Goal: Task Accomplishment & Management: Use online tool/utility

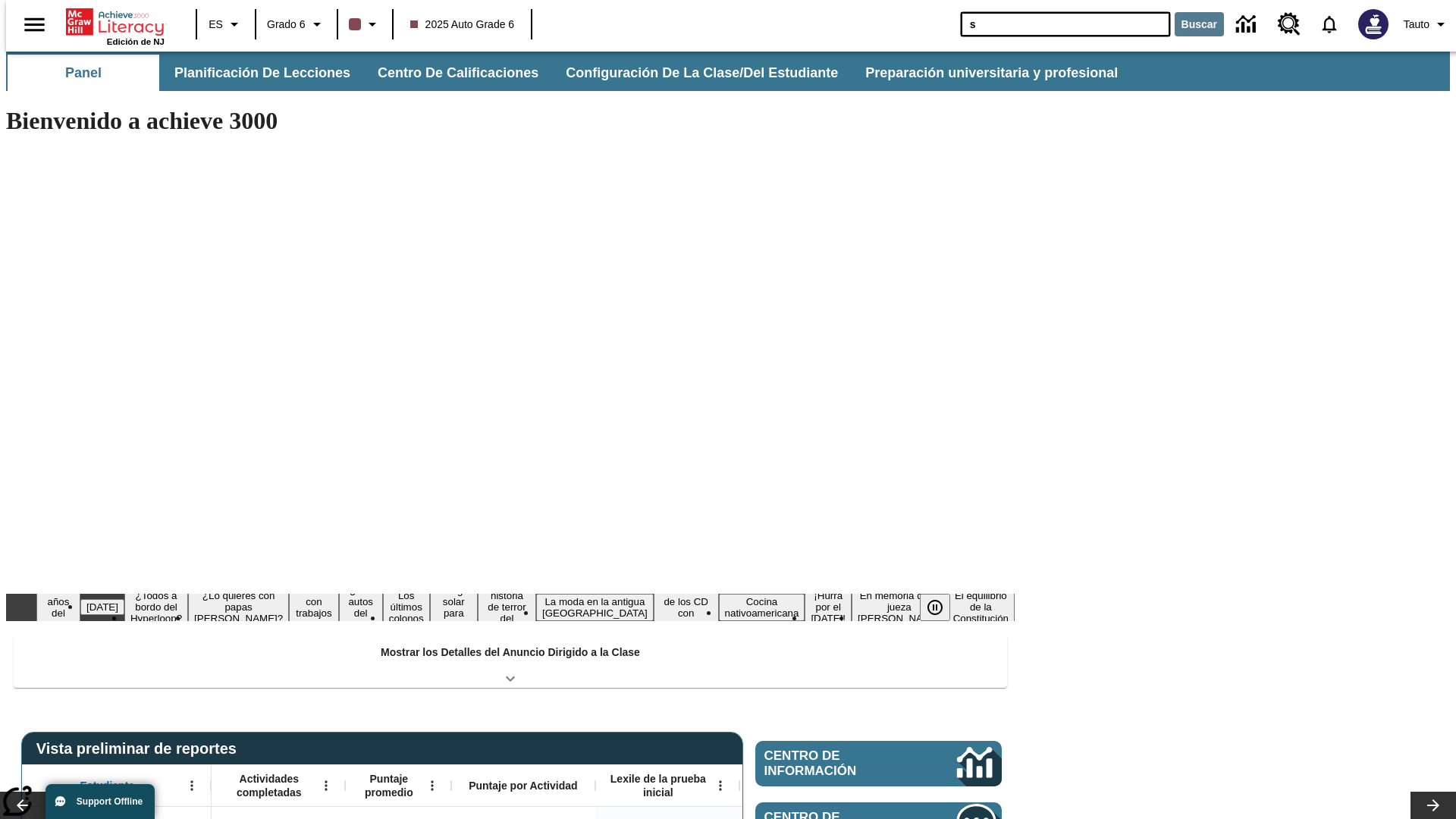
type input "s"
click at [1190, 24] on button "Buscar" at bounding box center [1199, 24] width 49 height 24
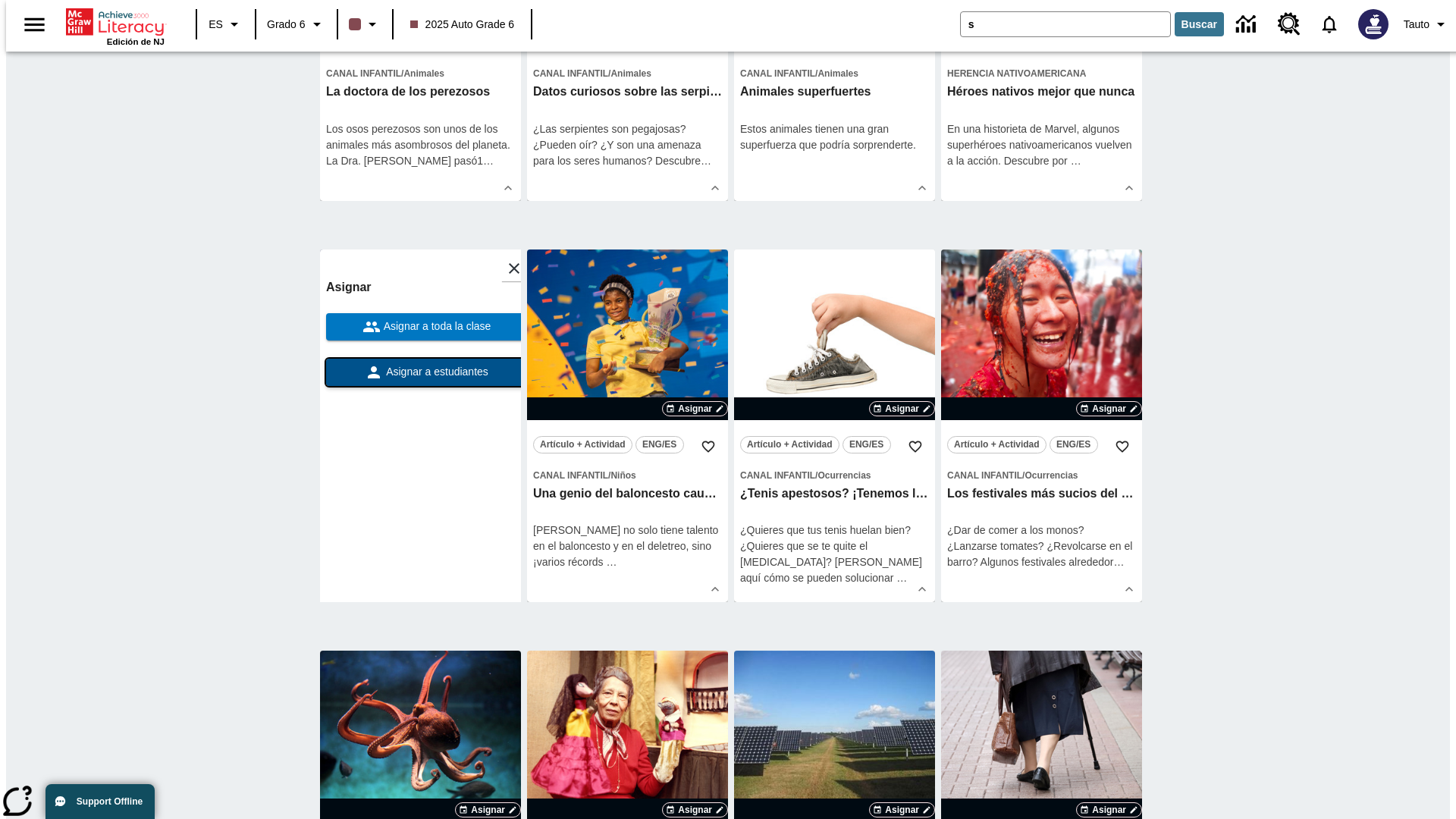
click at [420, 373] on span "Asignar a estudiantes" at bounding box center [435, 372] width 105 height 16
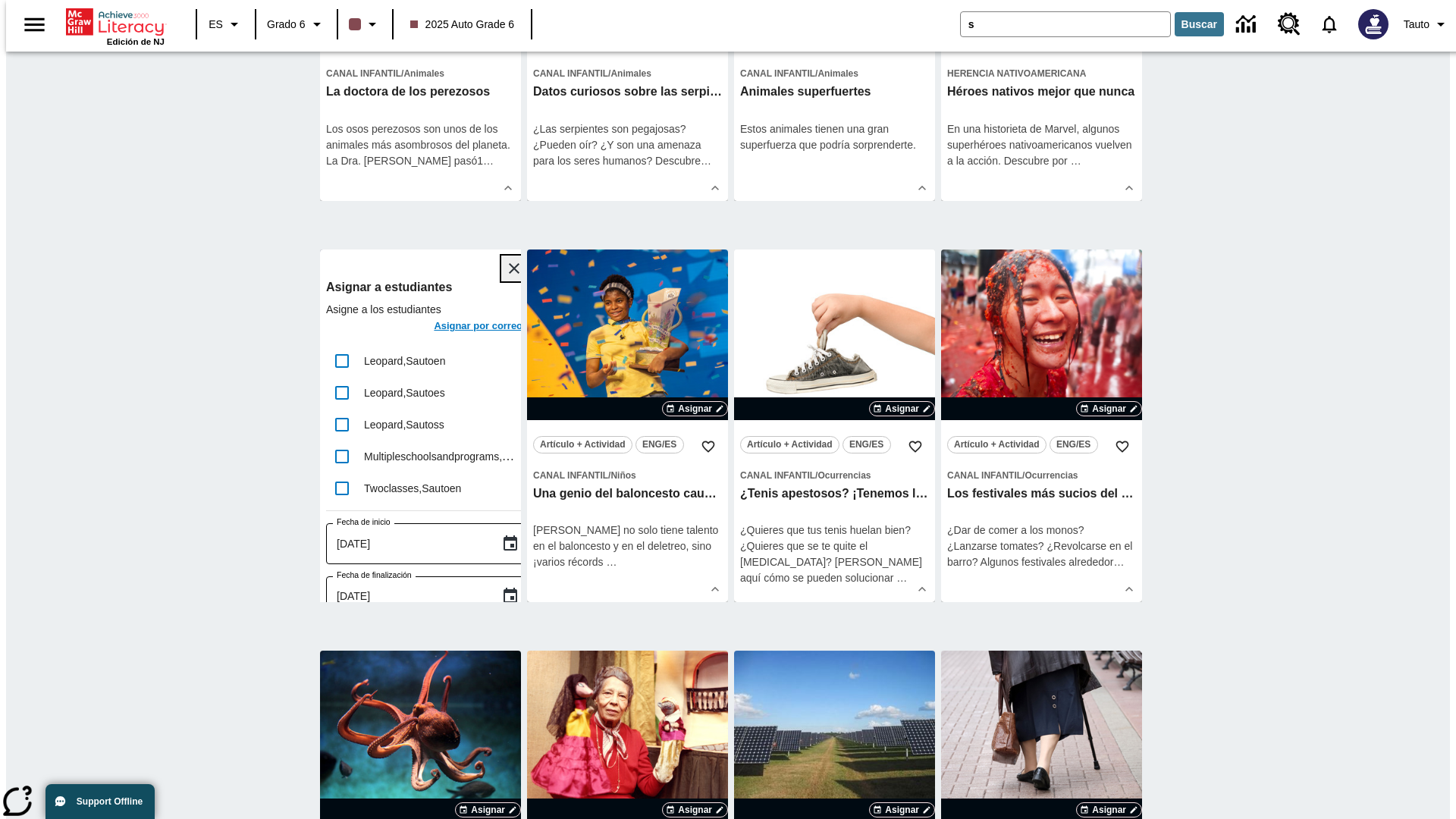
click at [509, 269] on icon "Cerrar" at bounding box center [514, 268] width 11 height 11
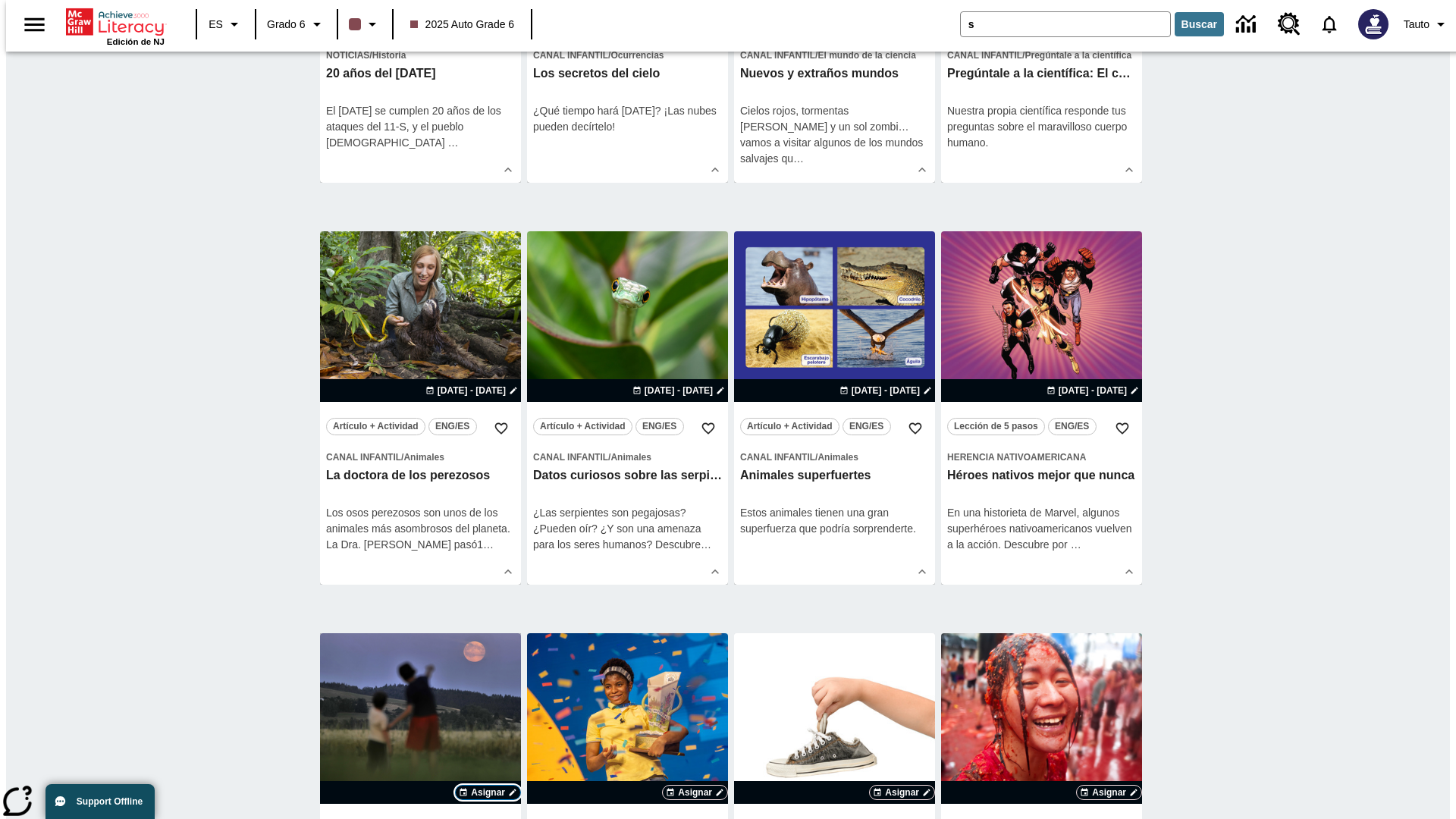
click at [488, 786] on span "Asignar" at bounding box center [488, 792] width 34 height 14
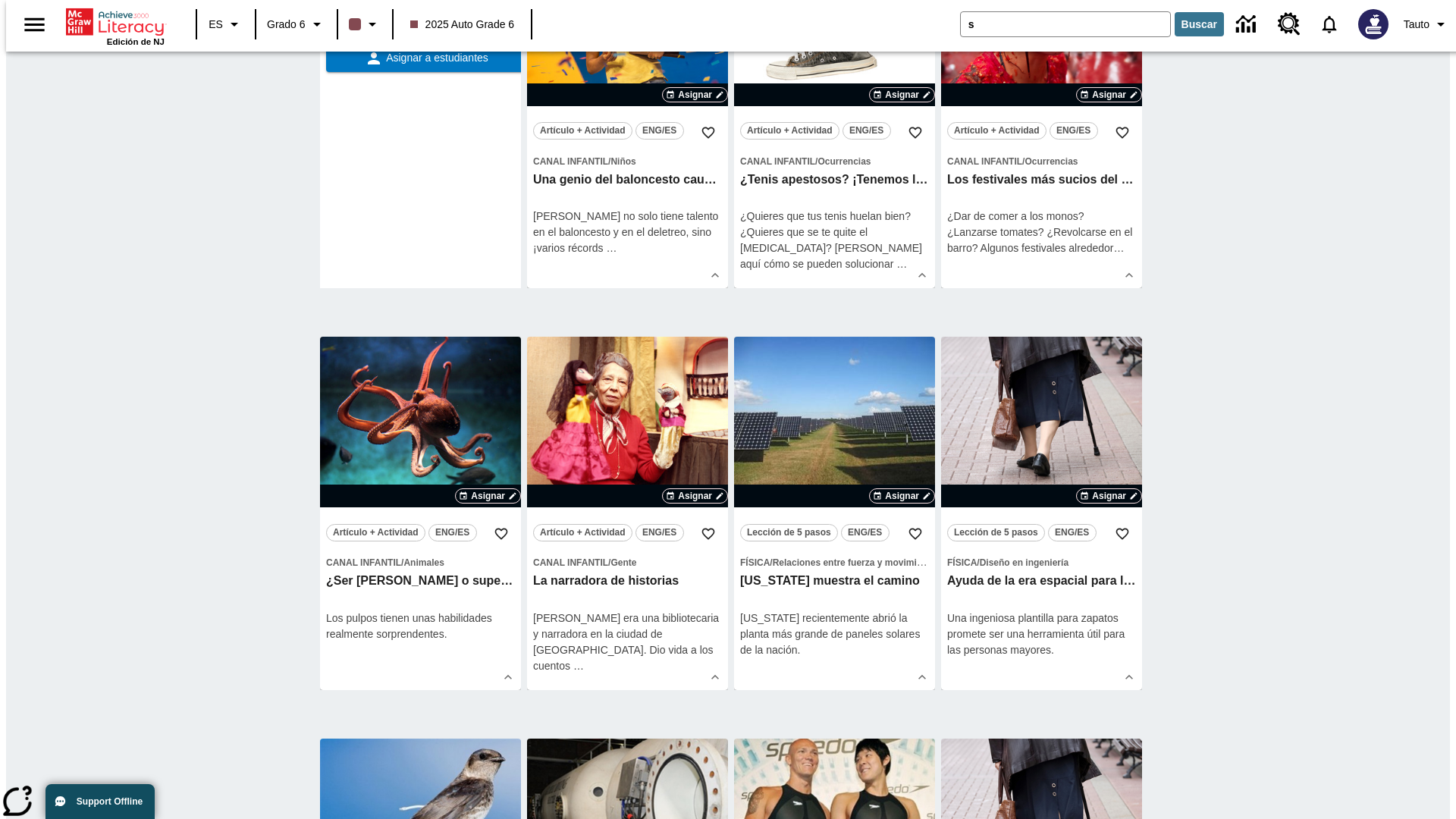
click at [420, 20] on span "Asignar a toda la clase" at bounding box center [436, 13] width 111 height 16
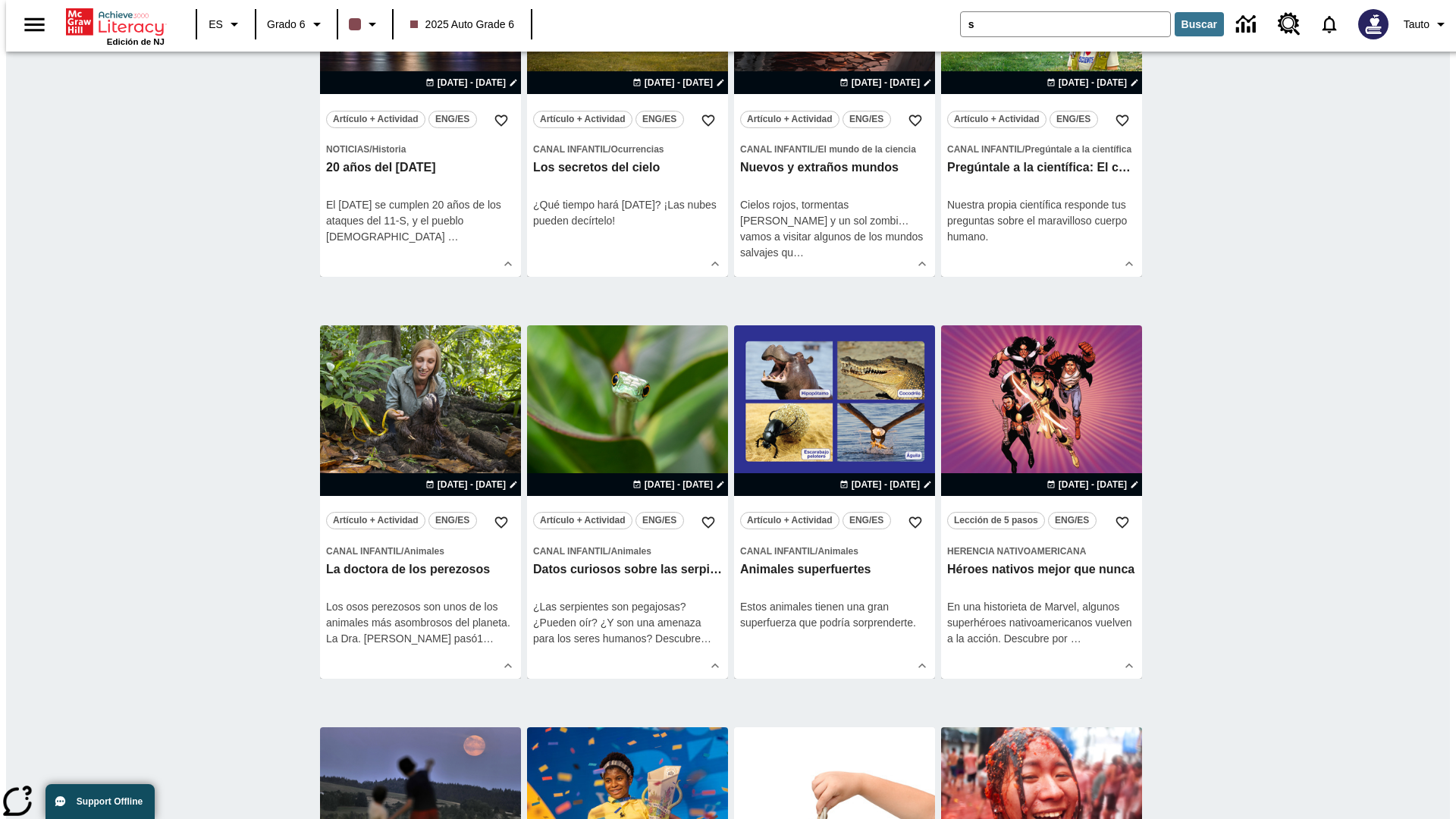
scroll to position [723, 0]
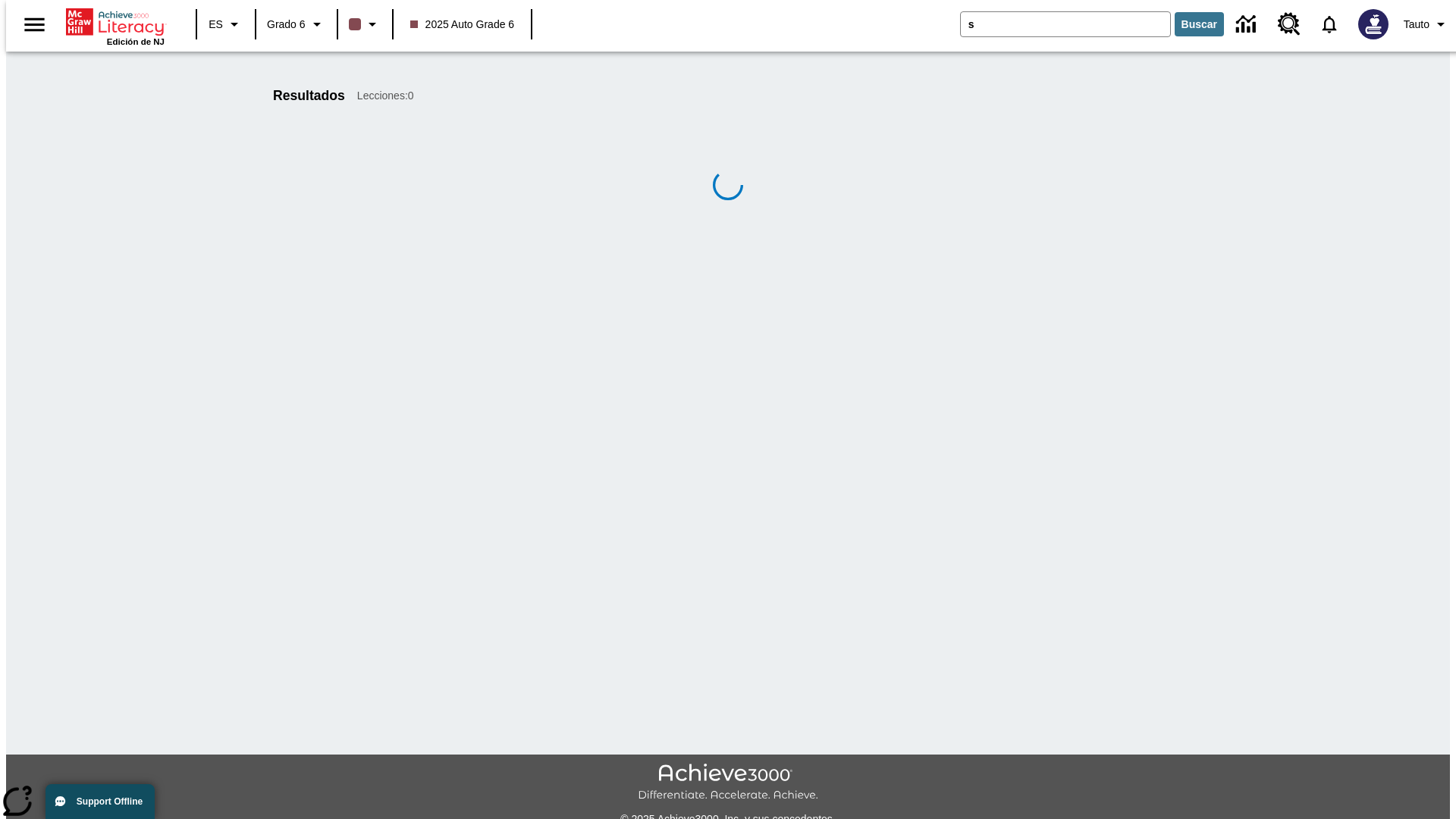
scroll to position [33, 0]
